Goal: Task Accomplishment & Management: Manage account settings

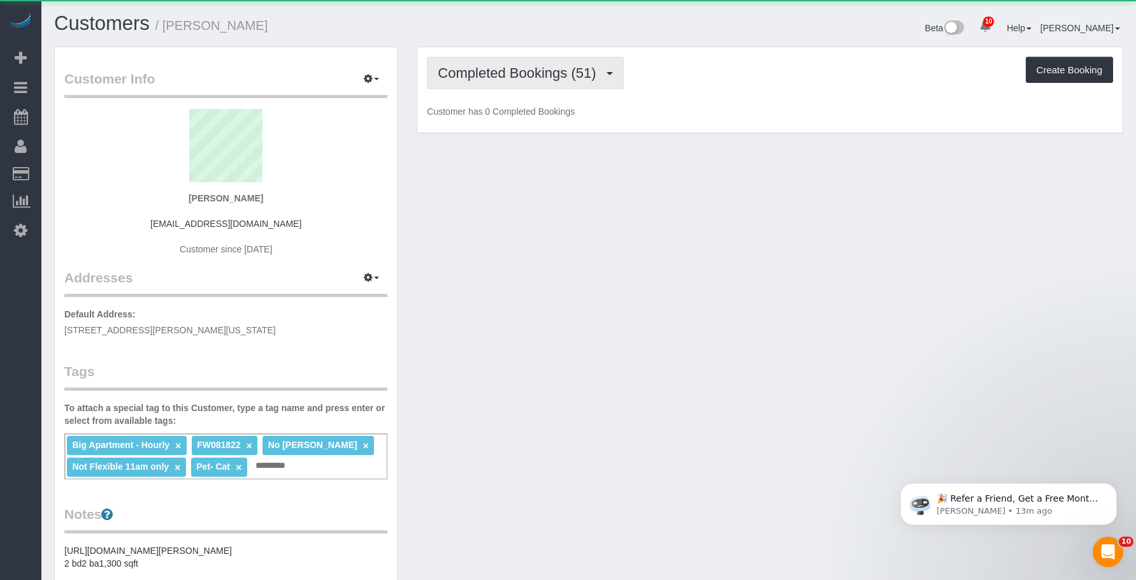
click at [529, 77] on span "Completed Bookings (51)" at bounding box center [520, 73] width 164 height 16
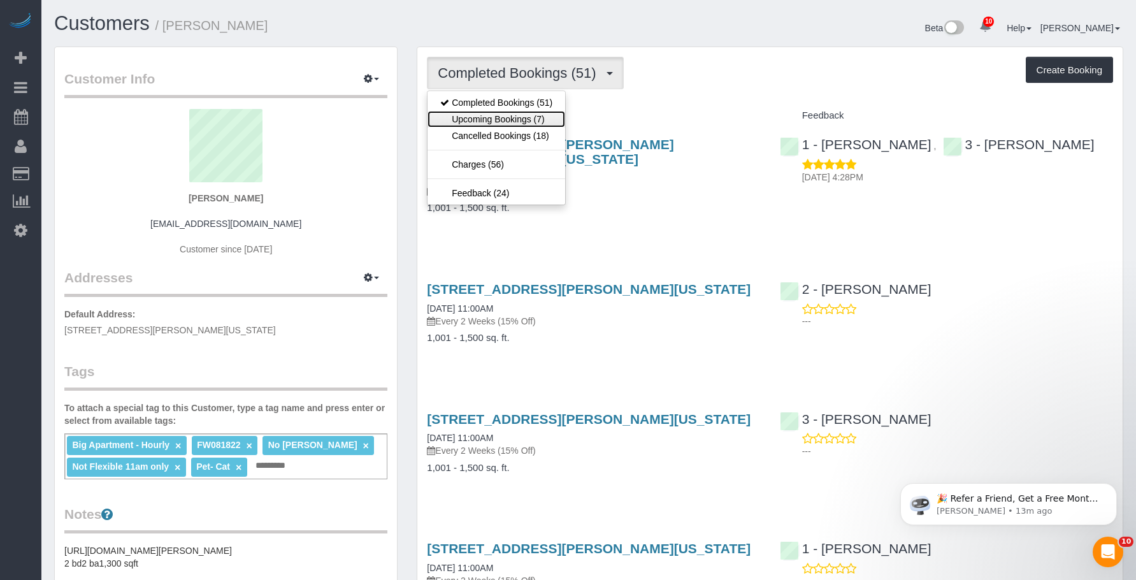
click at [518, 120] on link "Upcoming Bookings (7)" at bounding box center [496, 119] width 138 height 17
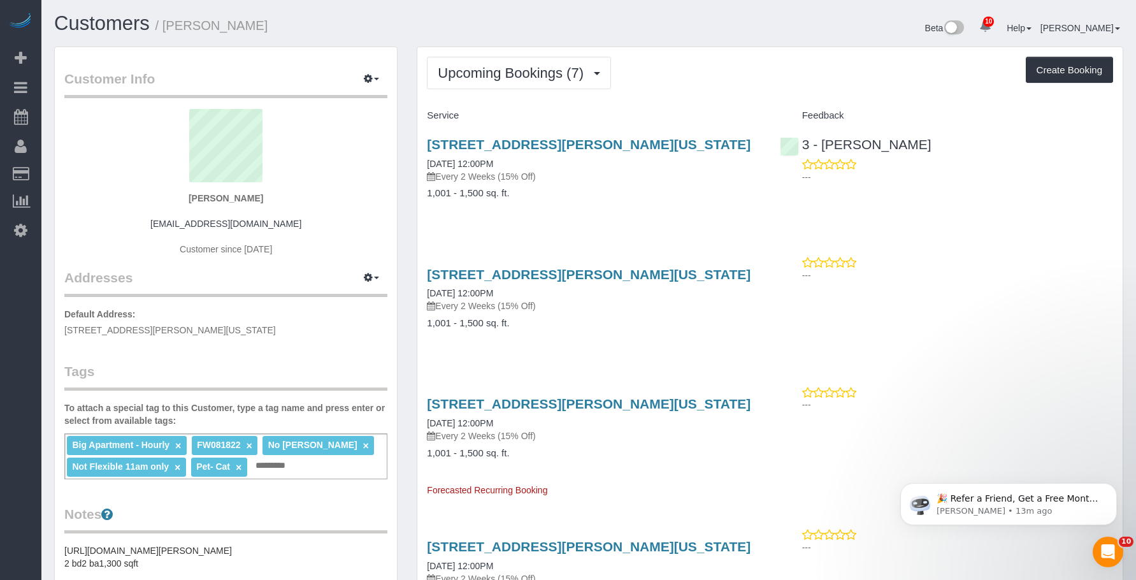
click at [625, 181] on p "Every 2 Weeks (15% Off)" at bounding box center [593, 176] width 333 height 13
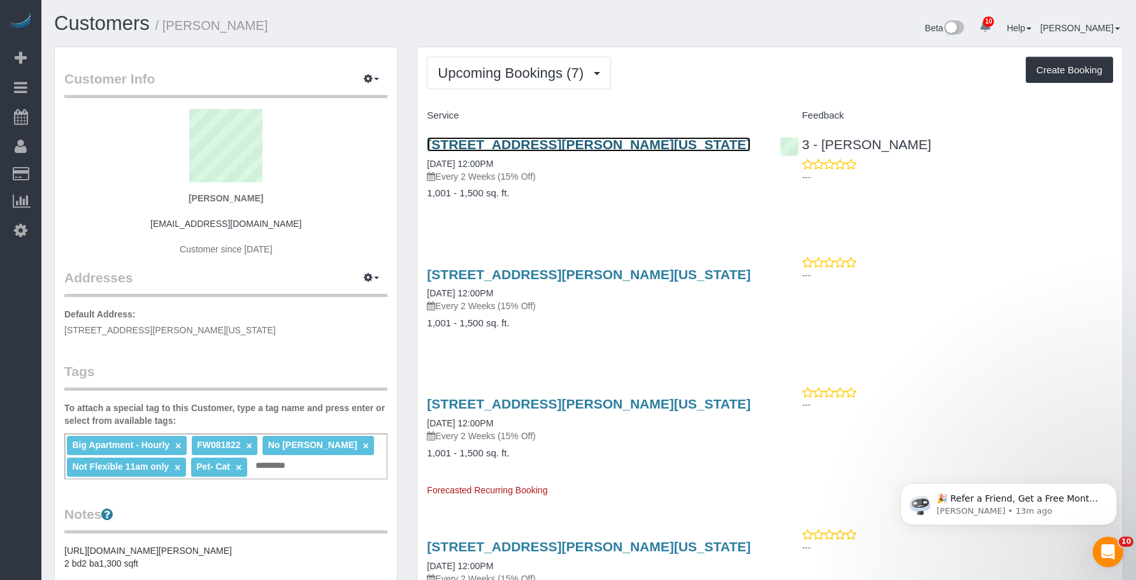
click at [643, 145] on link "15 William Street , Apt 25e, New York, NY 10005" at bounding box center [589, 144] width 324 height 15
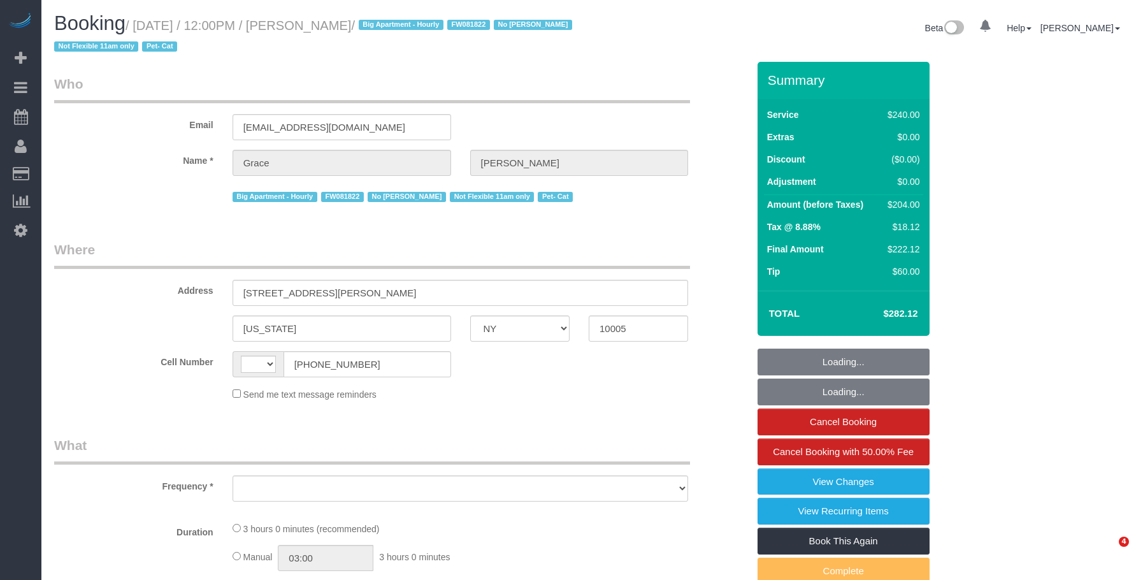
select select "NY"
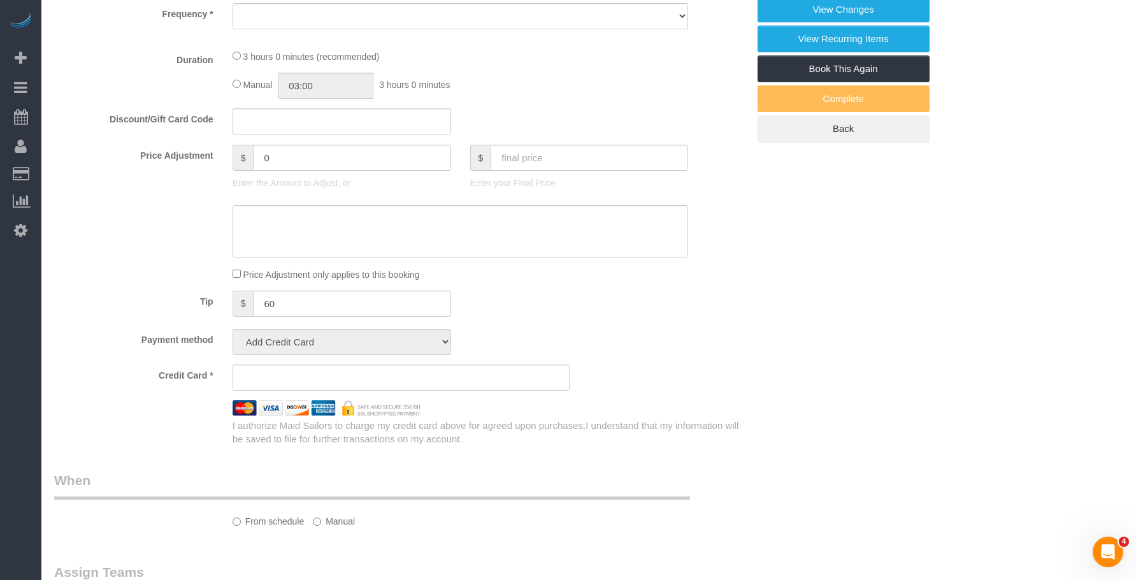
select select "string:[GEOGRAPHIC_DATA]"
select select "object:487"
select select "string:stripe-pm_1J7Nir4VGloSiKo7YfTDYo6F"
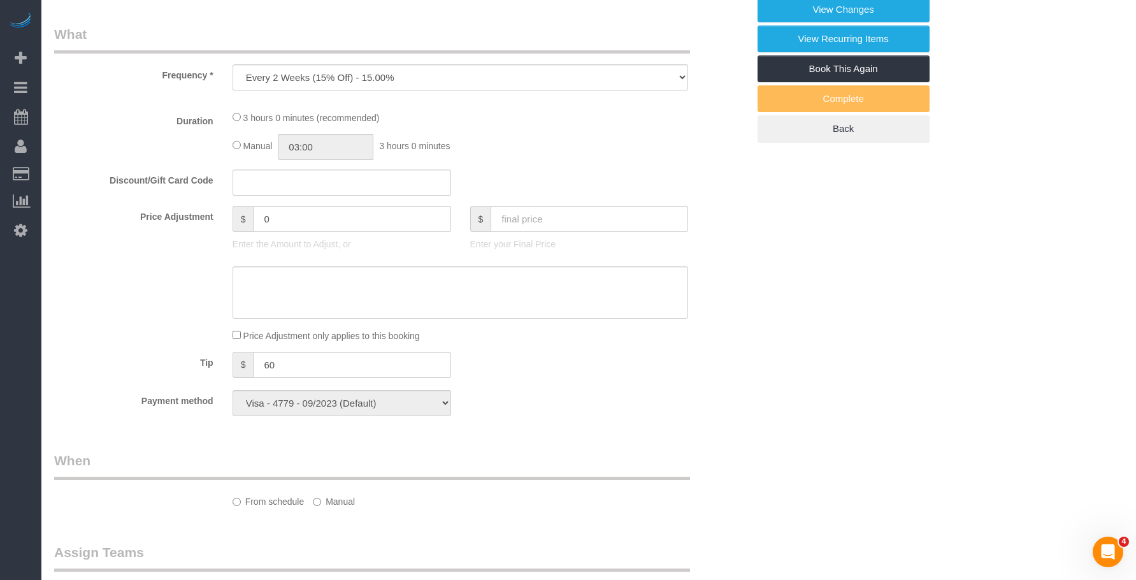
scroll to position [509, 0]
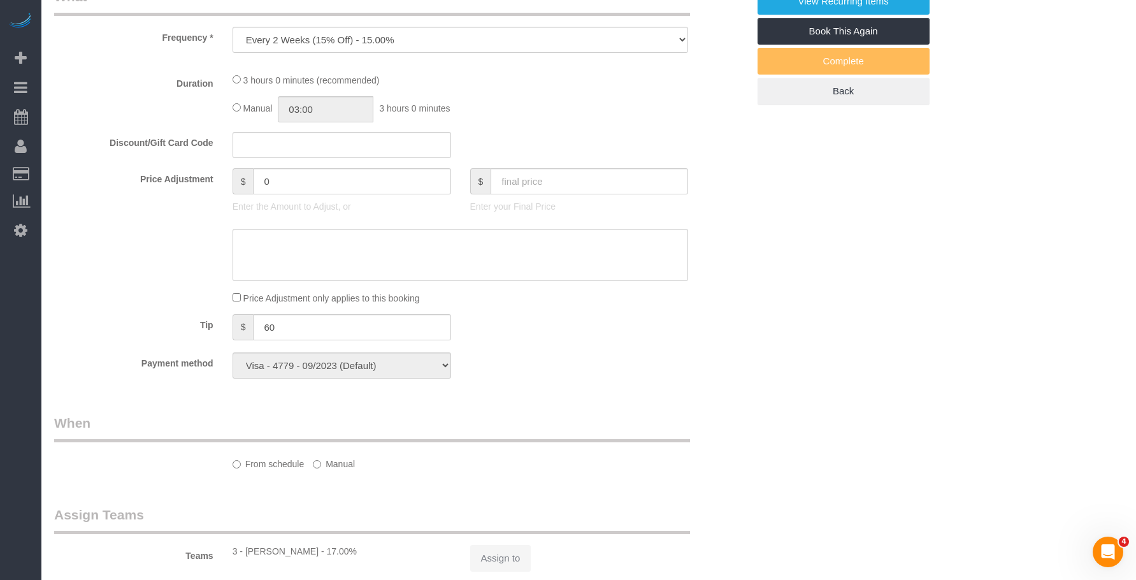
select select "object:738"
select select "number:89"
select select "number:90"
select select "number:14"
select select "number:5"
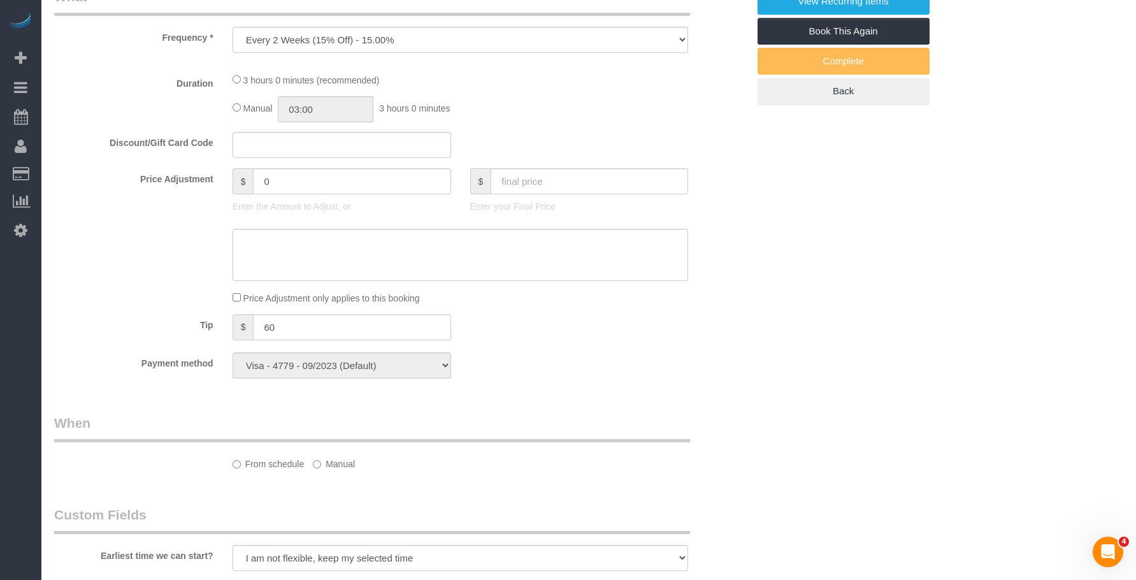
select select "180"
select select "spot1"
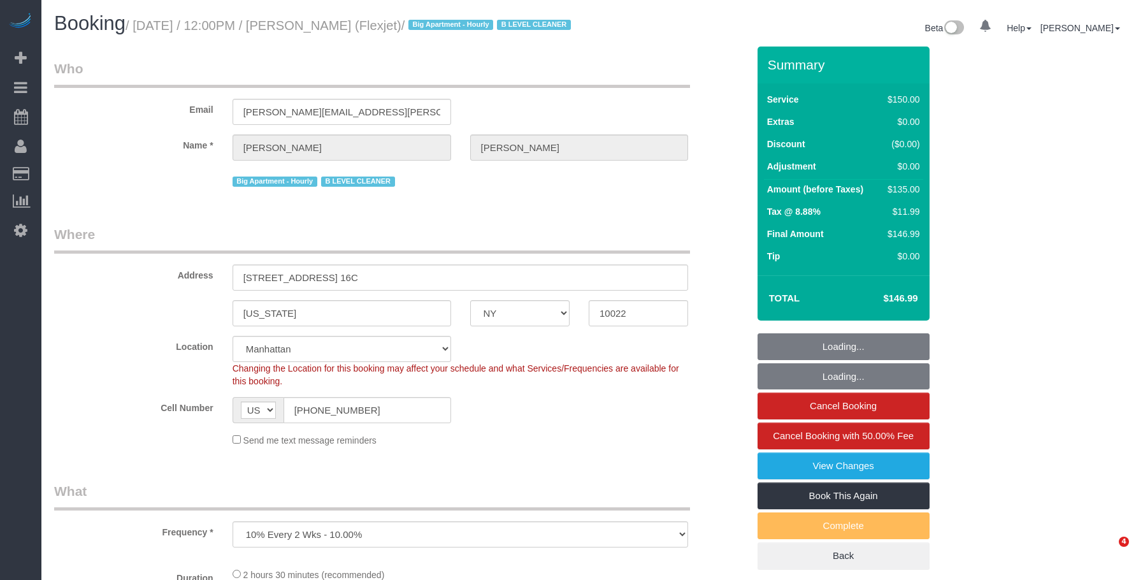
select select "NY"
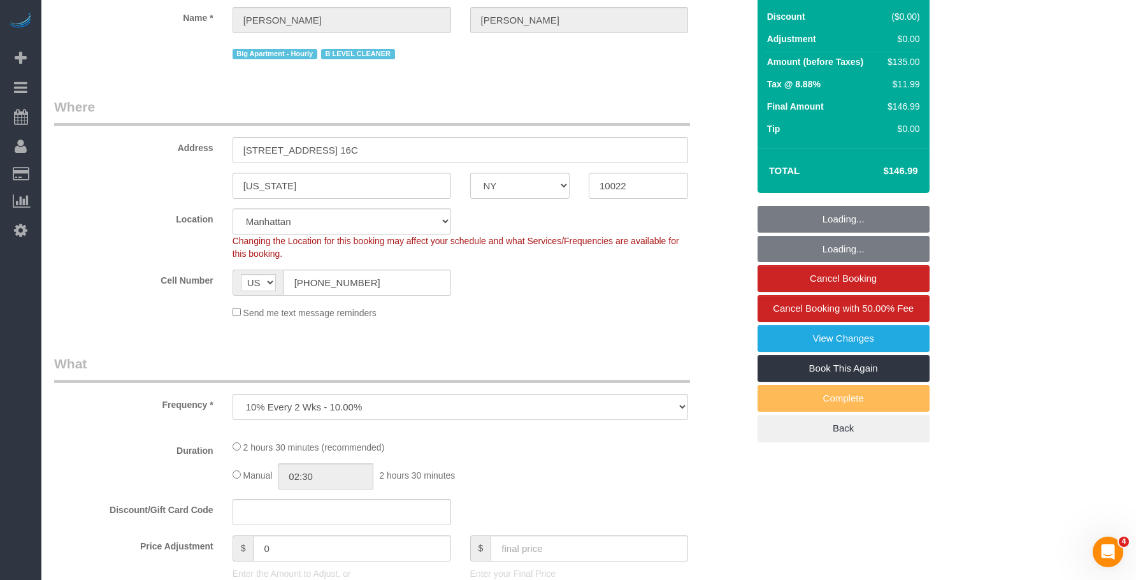
select select "number:89"
select select "number:90"
select select "number:15"
select select "number:6"
select select "number:21"
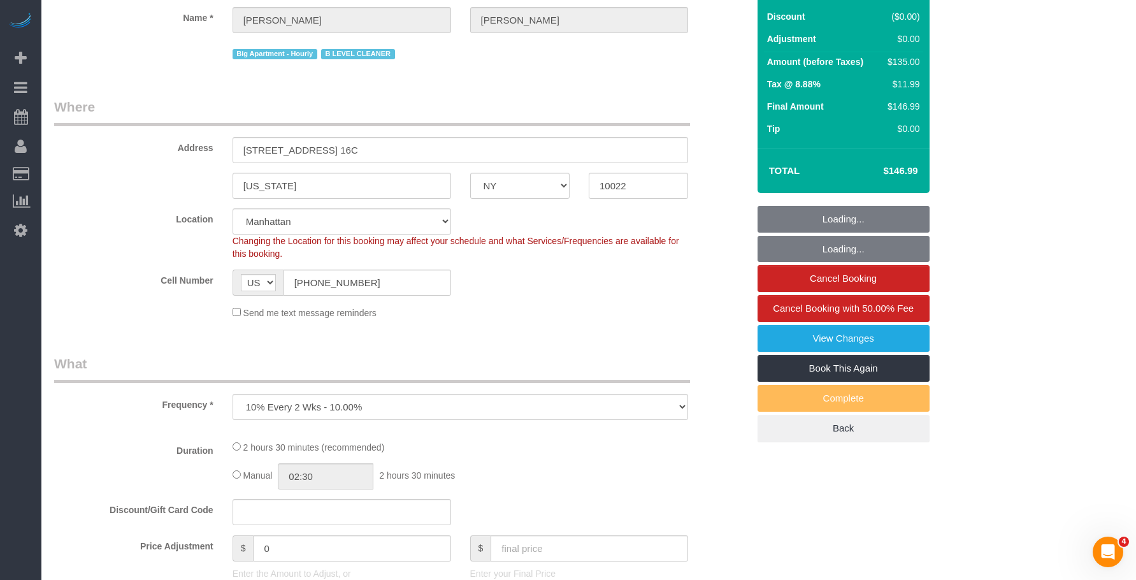
scroll to position [255, 0]
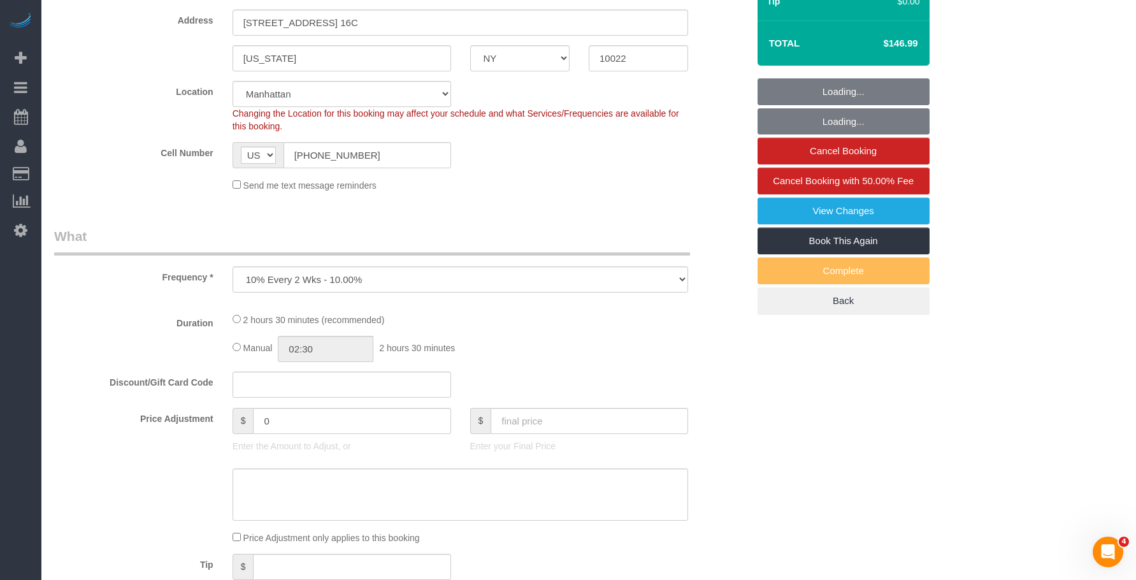
select select "string:stripe-card_1CBPrI4VGloSiKo7EMslfoyc"
select select "spot1"
select select "22223"
select select "150"
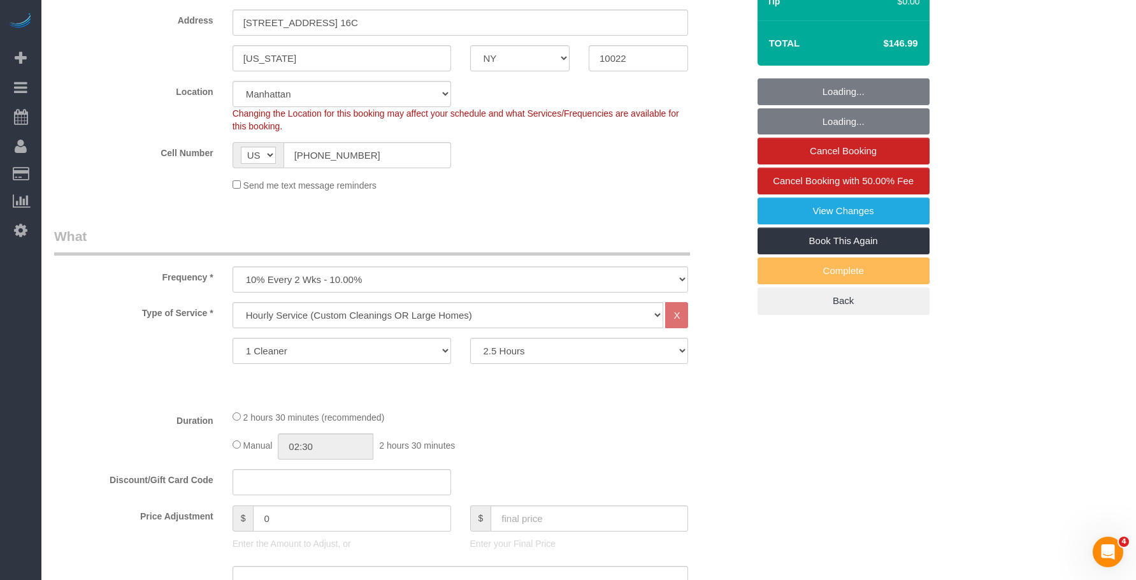
select select "object:1475"
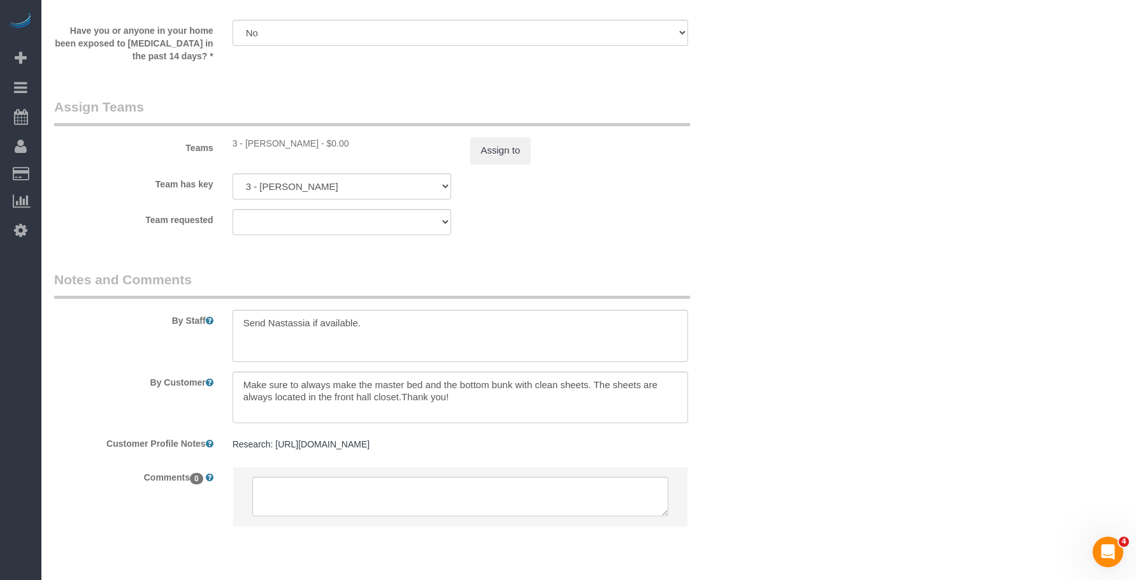
scroll to position [1465, 0]
